Goal: Task Accomplishment & Management: Manage account settings

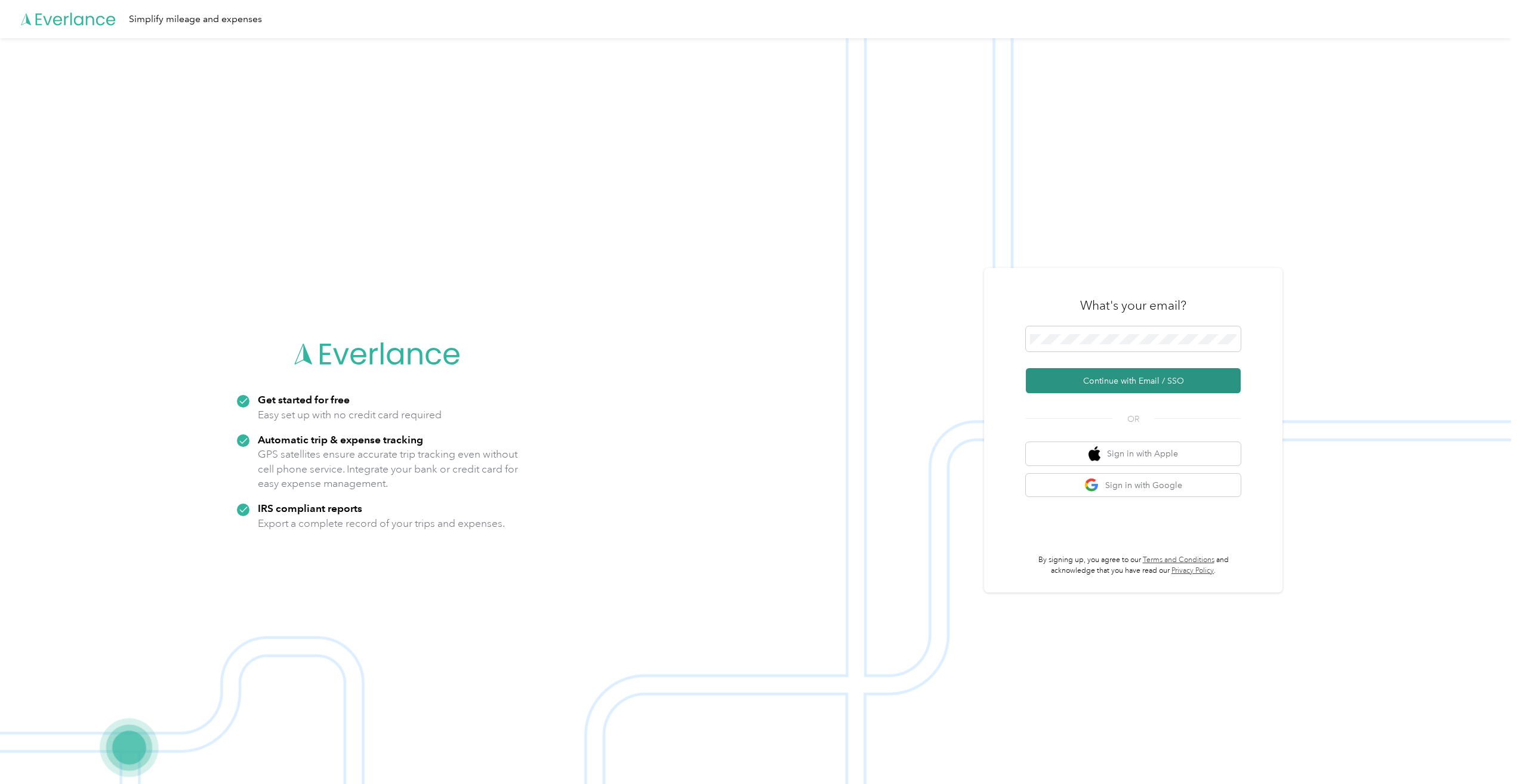
click at [1134, 380] on button "Continue with Email / SSO" at bounding box center [1133, 380] width 215 height 25
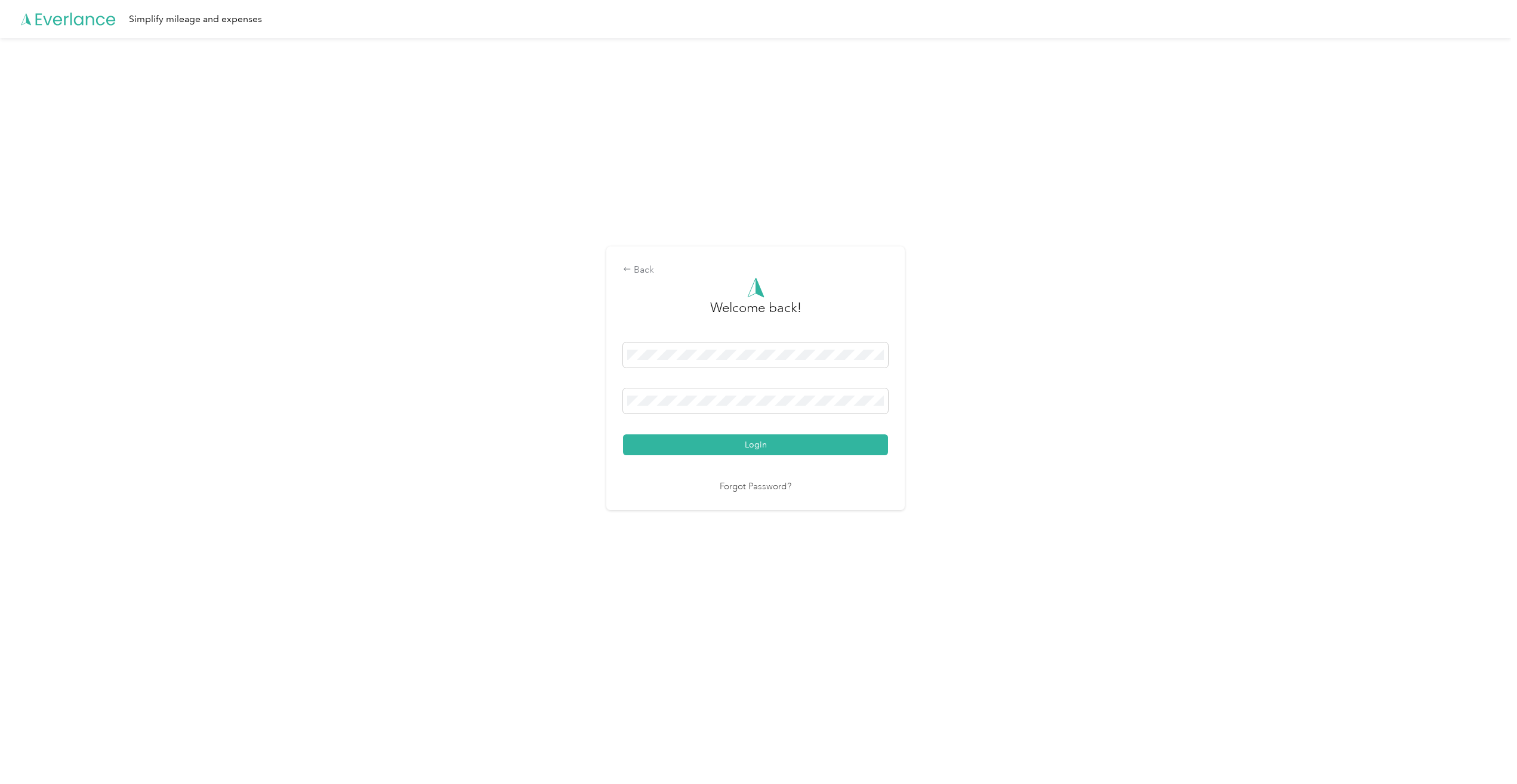
click at [623, 434] on button "Login" at bounding box center [755, 445] width 265 height 21
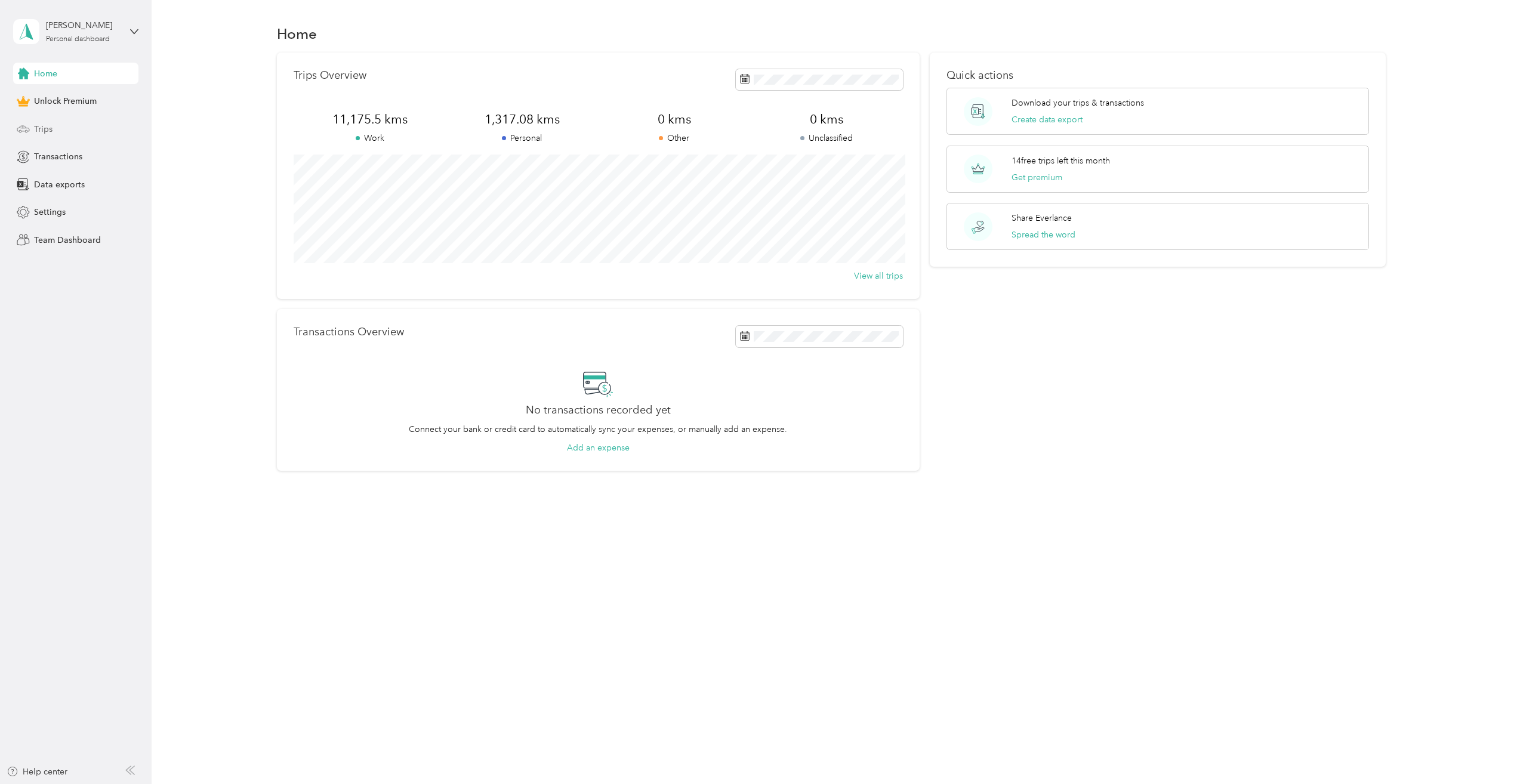
click at [48, 128] on span "Trips" at bounding box center [43, 129] width 18 height 12
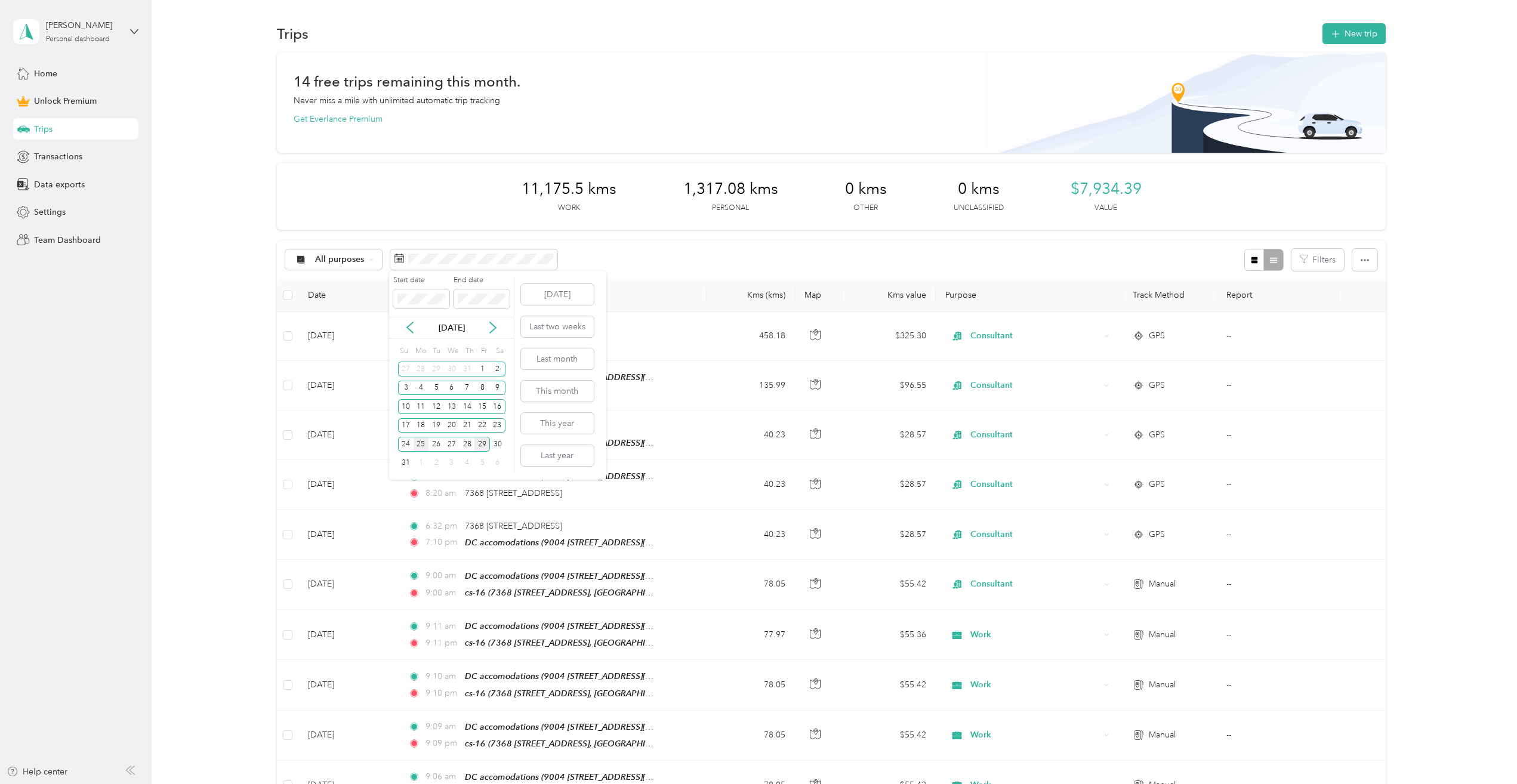
click at [419, 440] on div "25" at bounding box center [421, 444] width 16 height 15
click at [412, 464] on div "31" at bounding box center [406, 463] width 16 height 15
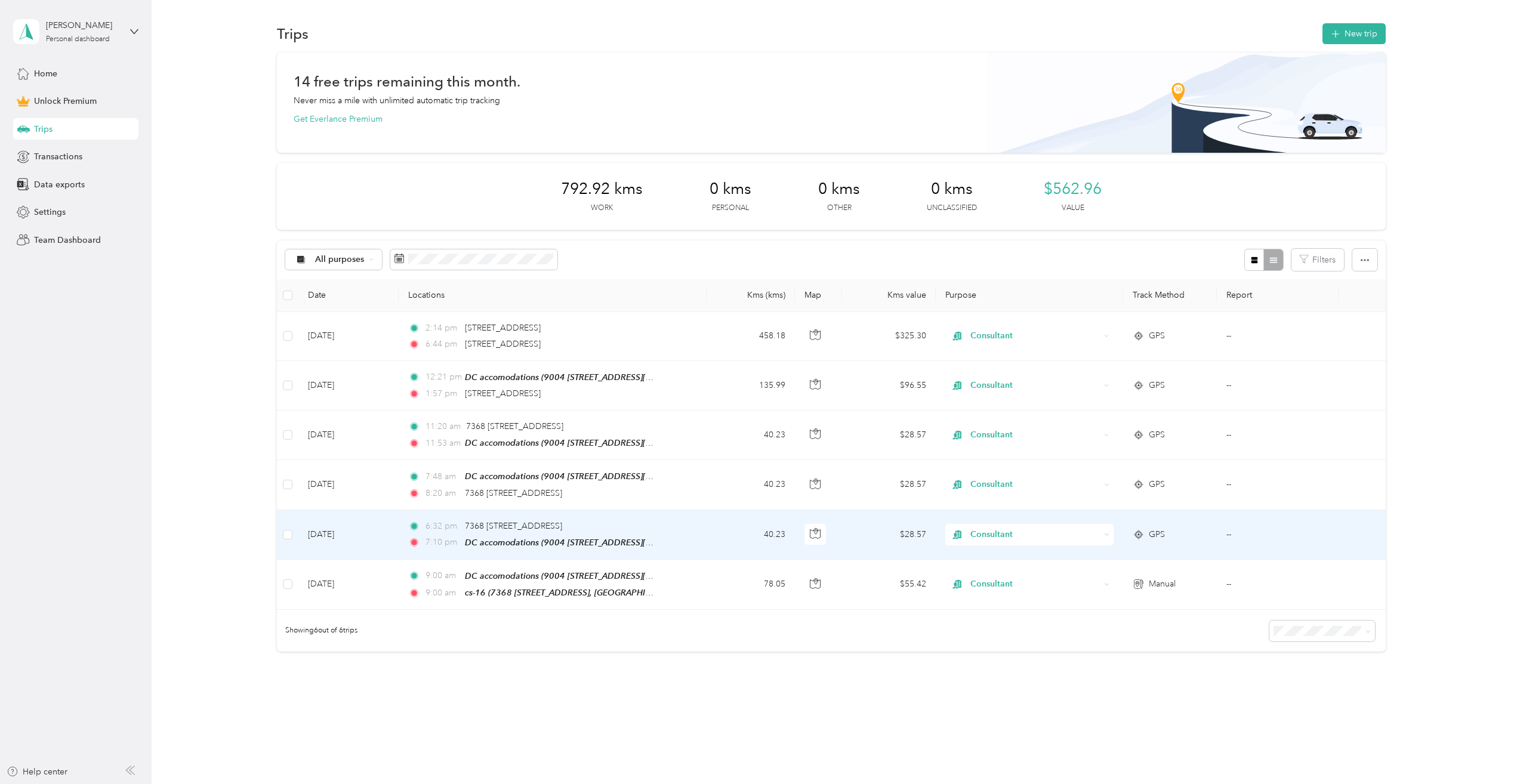
click at [292, 532] on td at bounding box center [287, 535] width 21 height 49
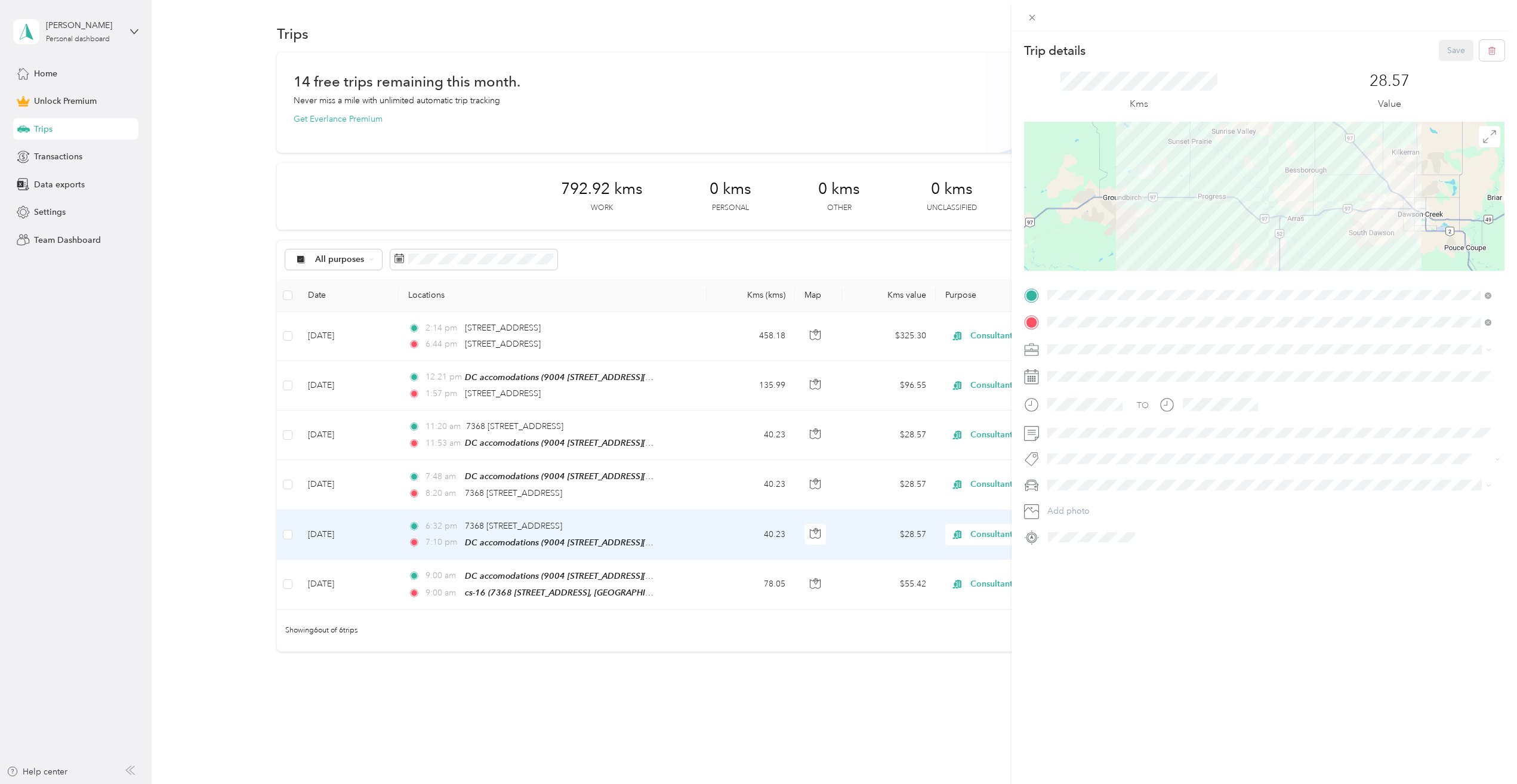
click at [289, 532] on div "Trip details Save This trip cannot be edited because it is either under review,…" at bounding box center [758, 392] width 1517 height 784
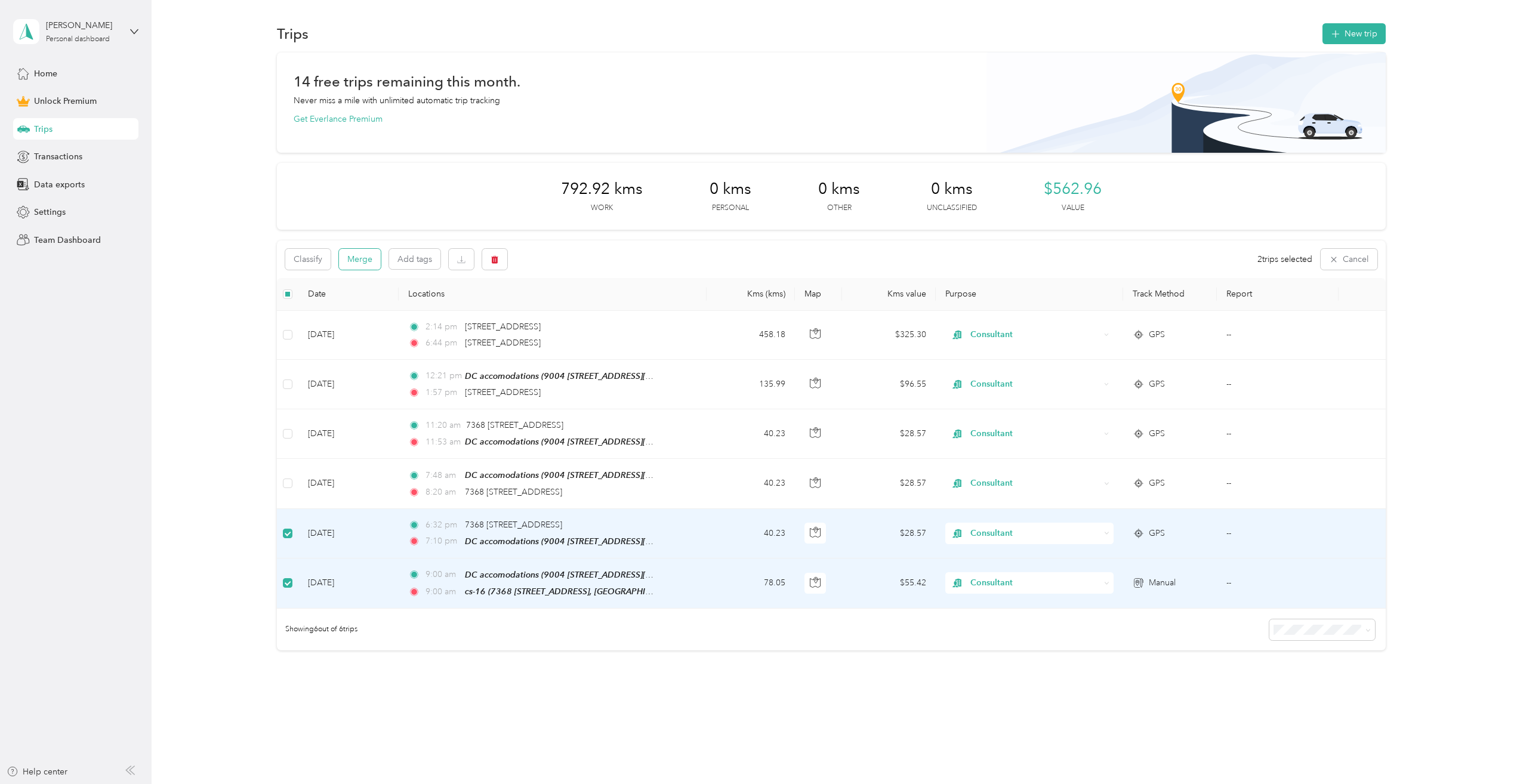
click at [357, 254] on button "Merge" at bounding box center [359, 259] width 42 height 21
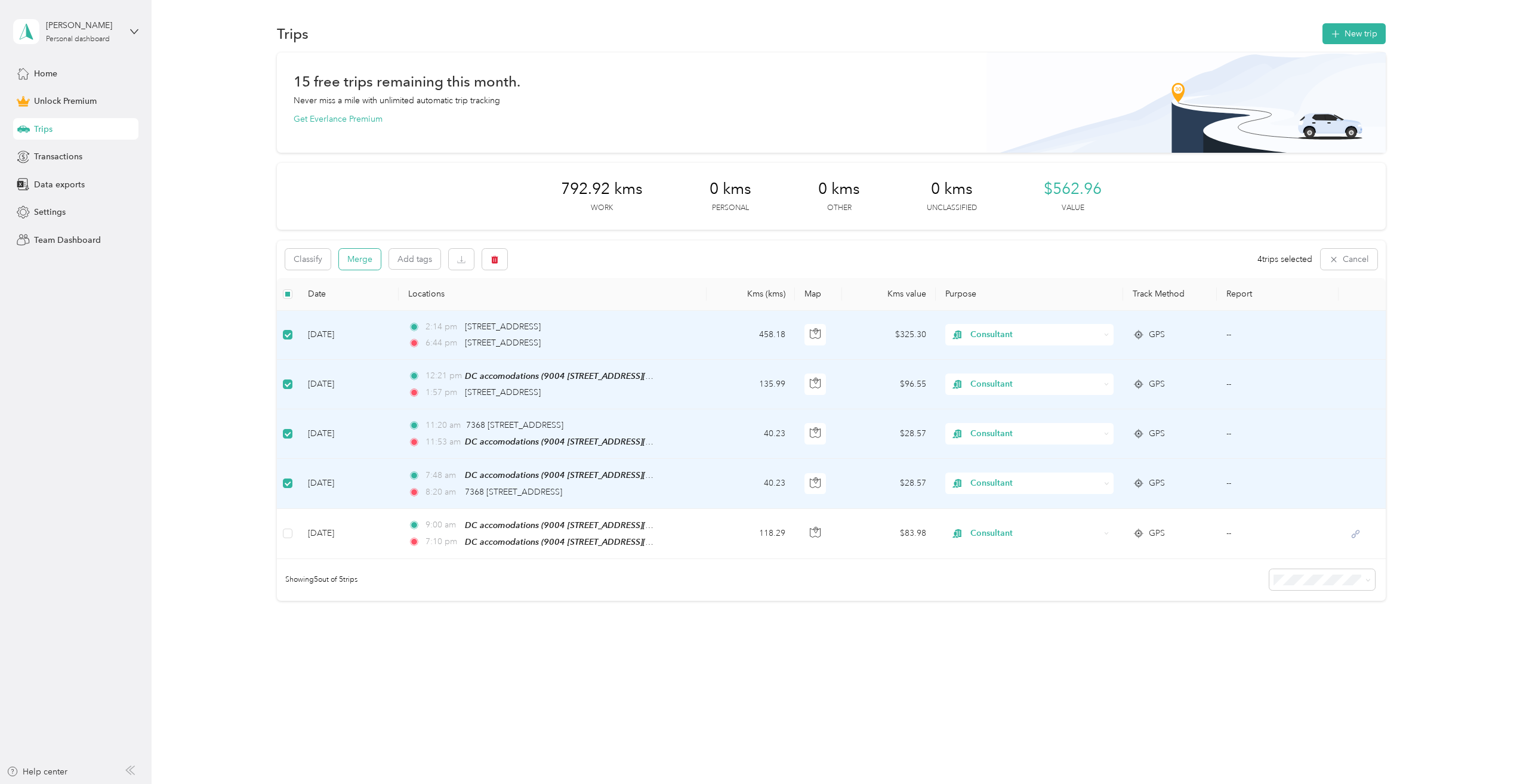
click at [366, 263] on button "Merge" at bounding box center [359, 259] width 42 height 21
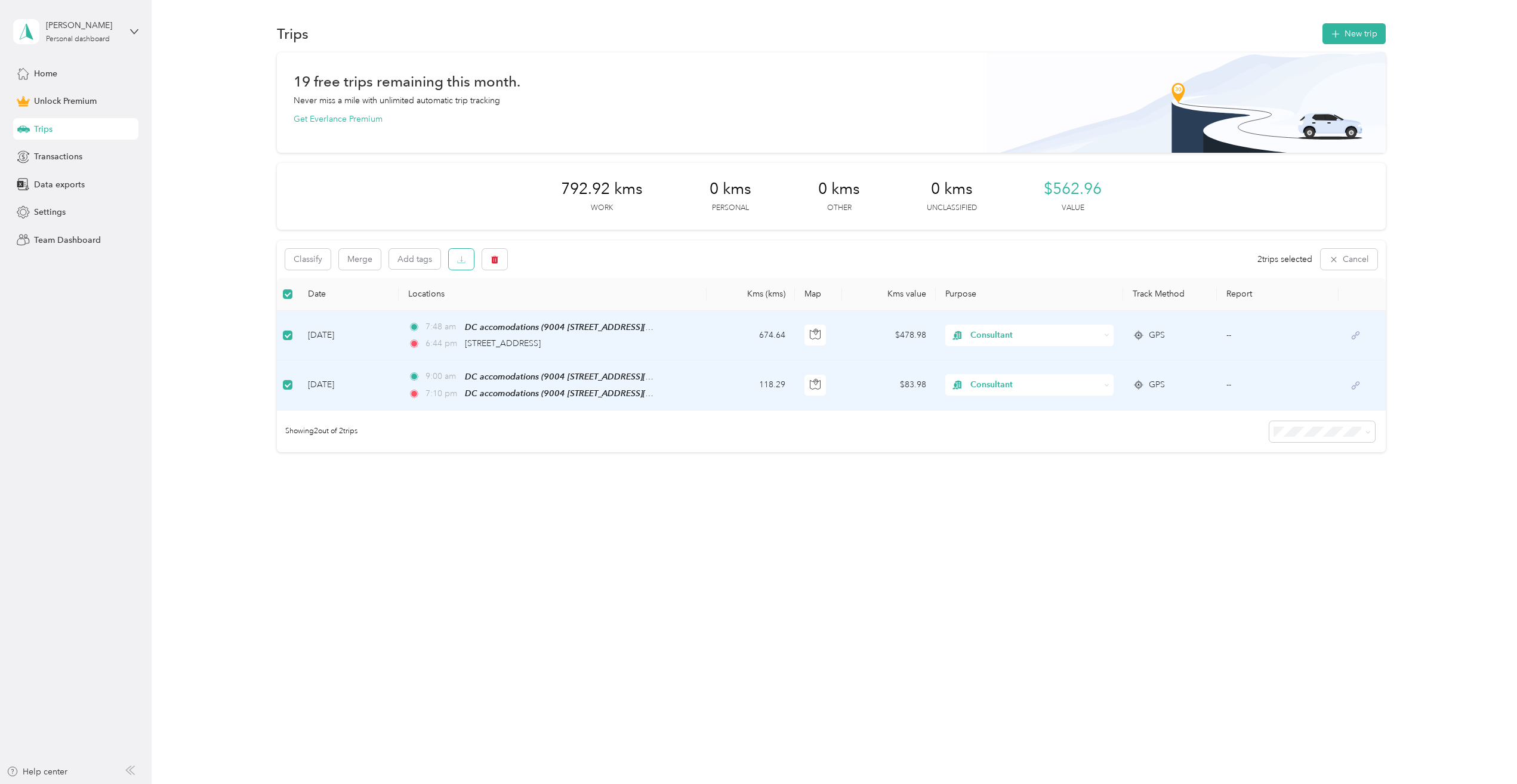
click at [465, 259] on icon "button" at bounding box center [461, 259] width 8 height 8
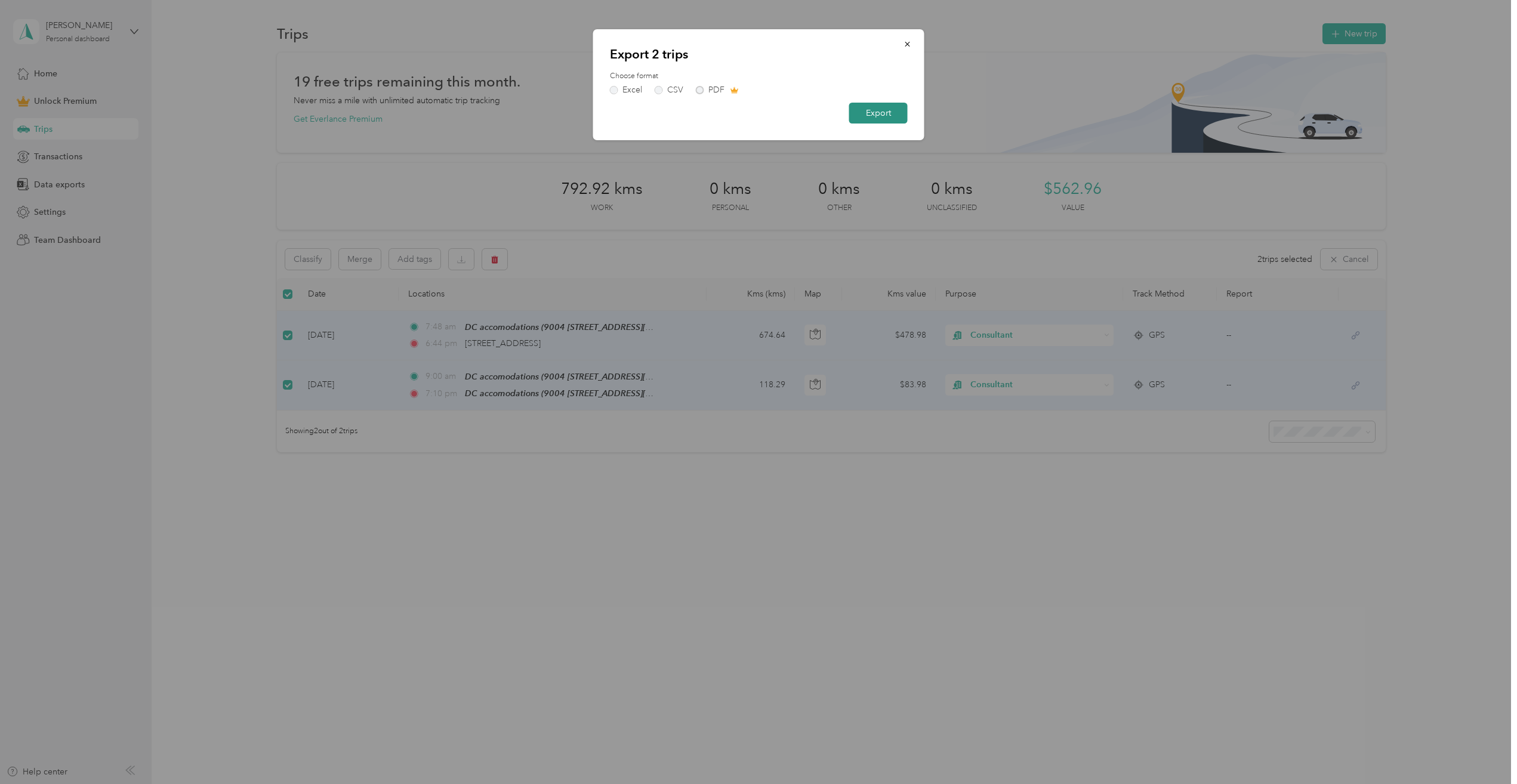
click at [872, 122] on button "Export" at bounding box center [878, 113] width 58 height 21
